Goal: Task Accomplishment & Management: Manage account settings

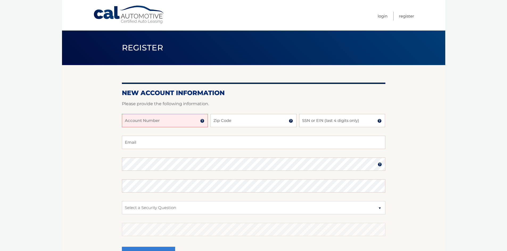
click at [159, 121] on input "Account Number" at bounding box center [165, 120] width 86 height 13
type input "44456024523"
click at [231, 125] on input "Zip Code" at bounding box center [253, 120] width 86 height 13
type input "11554"
click at [324, 121] on input "SSN or EIN (last 4 digits only)" at bounding box center [342, 120] width 86 height 13
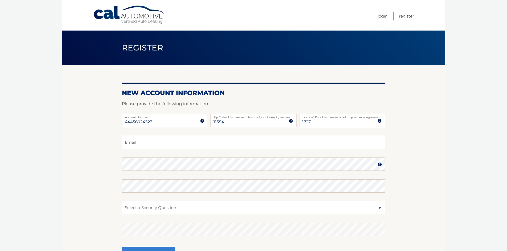
type input "1727"
click at [173, 141] on input "Email" at bounding box center [253, 142] width 263 height 13
type input "cezuccaro@gmail.com"
click at [148, 206] on select "Select a Security Question What was the name of your elementary school? What is…" at bounding box center [253, 207] width 263 height 13
select select "1"
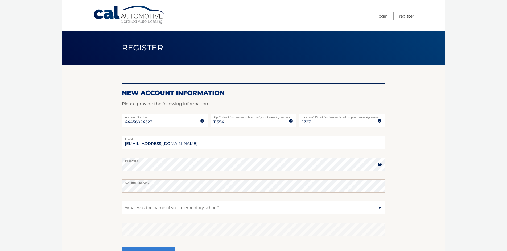
click at [122, 201] on select "Select a Security Question What was the name of your elementary school? What is…" at bounding box center [253, 207] width 263 height 13
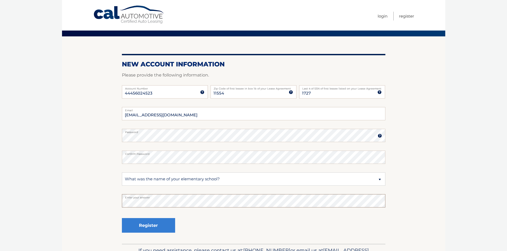
scroll to position [53, 0]
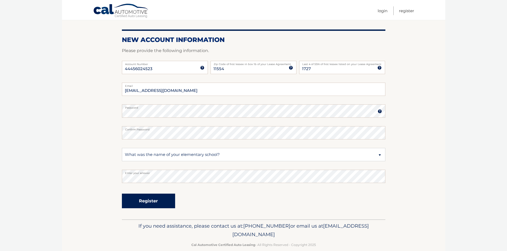
click at [159, 204] on button "Register" at bounding box center [148, 201] width 53 height 15
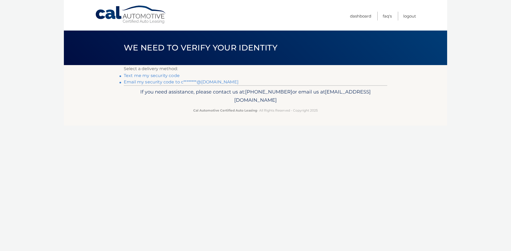
click at [153, 83] on link "Email my security code to c********@gmail.com" at bounding box center [181, 82] width 115 height 5
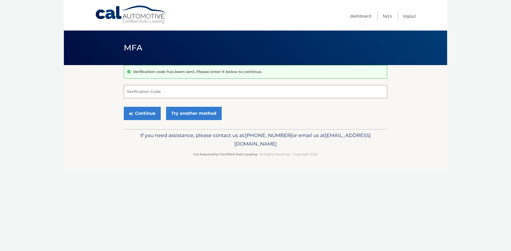
click at [191, 89] on input "Verification Code" at bounding box center [255, 91] width 263 height 13
paste input "162927"
type input "162927"
click at [140, 117] on button "Continue" at bounding box center [142, 113] width 37 height 13
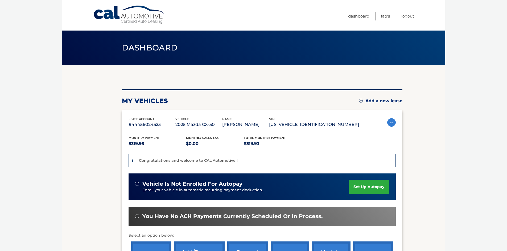
click at [374, 188] on link "set up autopay" at bounding box center [369, 187] width 40 height 14
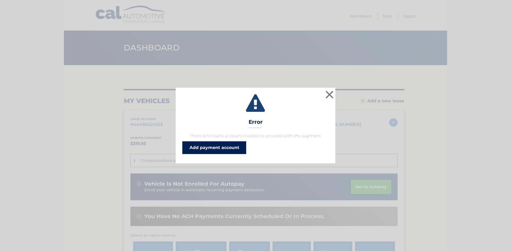
click at [226, 150] on link "Add payment account" at bounding box center [214, 148] width 64 height 13
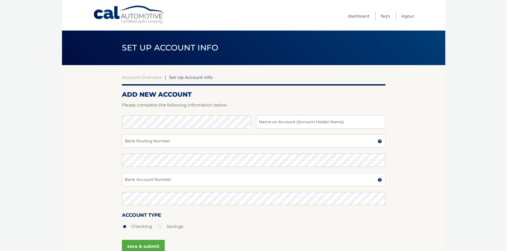
scroll to position [27, 0]
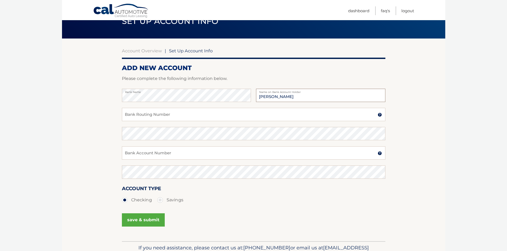
type input "Christopher Zuccaro"
click at [194, 113] on input "Bank Routing Number" at bounding box center [253, 114] width 263 height 13
click at [380, 115] on img at bounding box center [380, 115] width 4 height 4
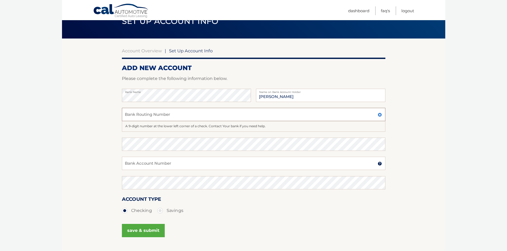
click at [188, 117] on input "Bank Routing Number" at bounding box center [253, 114] width 263 height 13
type input "021000021"
click at [152, 166] on input "Bank Account Number" at bounding box center [253, 163] width 263 height 13
type input "3142075709"
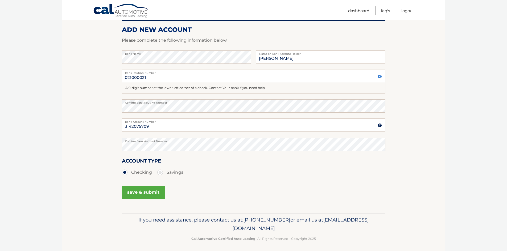
scroll to position [68, 0]
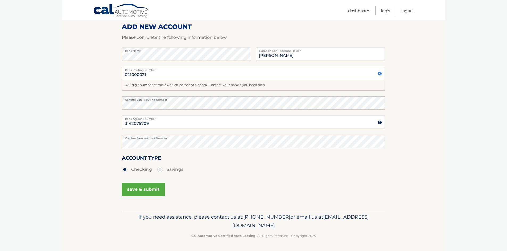
click at [143, 191] on button "save & submit" at bounding box center [143, 189] width 43 height 13
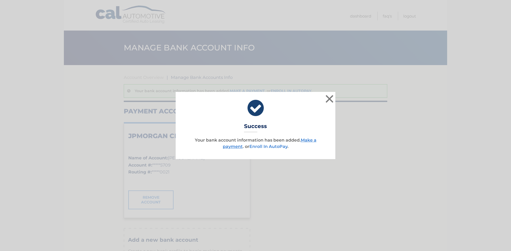
click at [282, 148] on link "Enroll In AutoPay" at bounding box center [268, 146] width 38 height 5
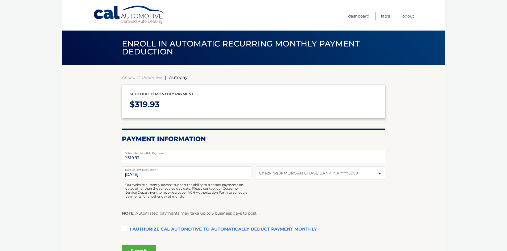
select select "ODRiNDMzN2ItNjgwZC00ZDAzLWE3NjUtNGRkOTdjMDZhNDM4"
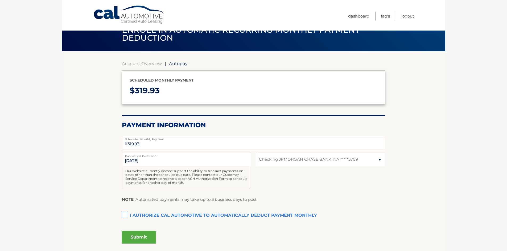
scroll to position [27, 0]
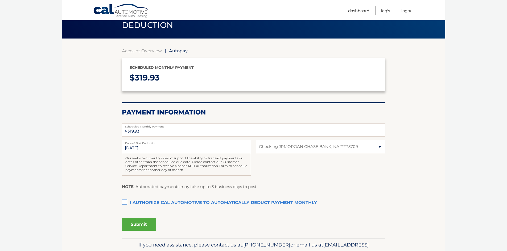
click at [123, 202] on label "I authorize cal automotive to automatically deduct payment monthly This checkbo…" at bounding box center [253, 203] width 263 height 11
click at [0, 0] on input "I authorize cal automotive to automatically deduct payment monthly This checkbo…" at bounding box center [0, 0] width 0 height 0
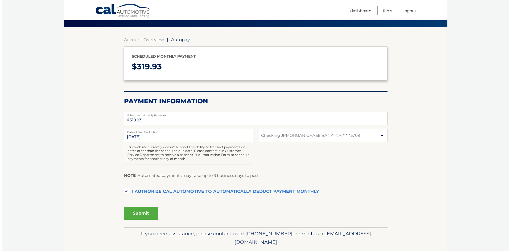
scroll to position [54, 0]
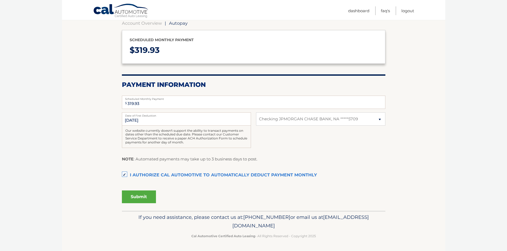
click at [141, 197] on button "Submit" at bounding box center [139, 197] width 34 height 13
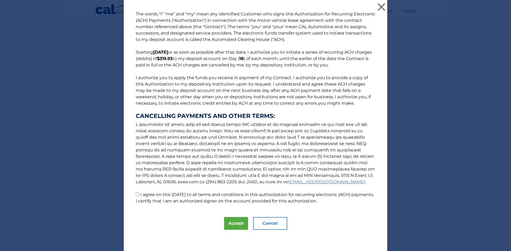
click at [136, 195] on input "I agree on this [DATE] to all terms and conditions in this authorization for re…" at bounding box center [137, 194] width 3 height 3
checkbox input "true"
click at [234, 223] on button "Accept" at bounding box center [236, 223] width 24 height 13
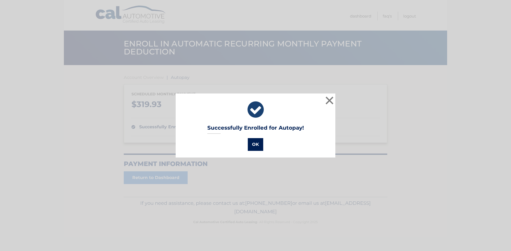
click at [250, 145] on button "OK" at bounding box center [255, 144] width 15 height 13
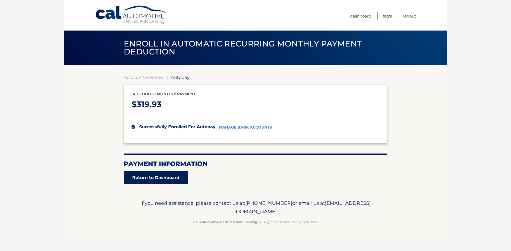
click at [153, 178] on link "Return to Dashboard" at bounding box center [156, 178] width 64 height 13
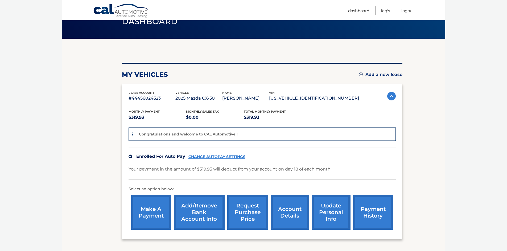
scroll to position [27, 0]
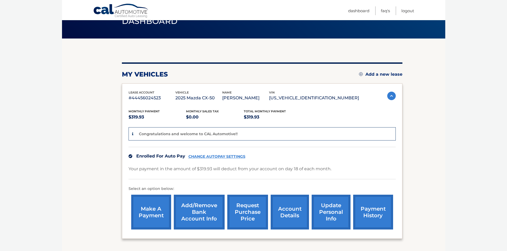
click at [173, 168] on p "Your payment in the amount of $319.93 will deduct from your account on day 18 o…" at bounding box center [230, 168] width 203 height 7
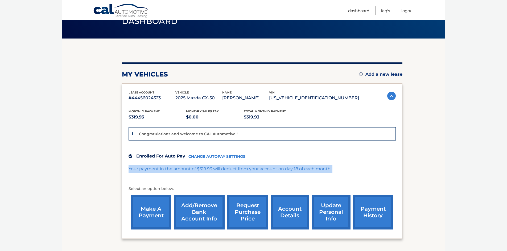
click at [173, 168] on p "Your payment in the amount of $319.93 will deduct from your account on day 18 o…" at bounding box center [230, 168] width 203 height 7
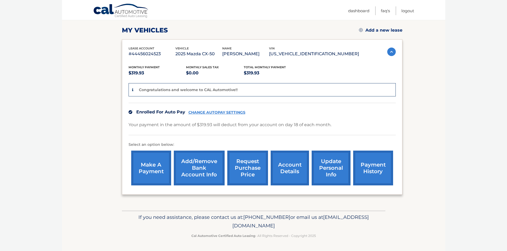
scroll to position [0, 0]
